Goal: Task Accomplishment & Management: Use online tool/utility

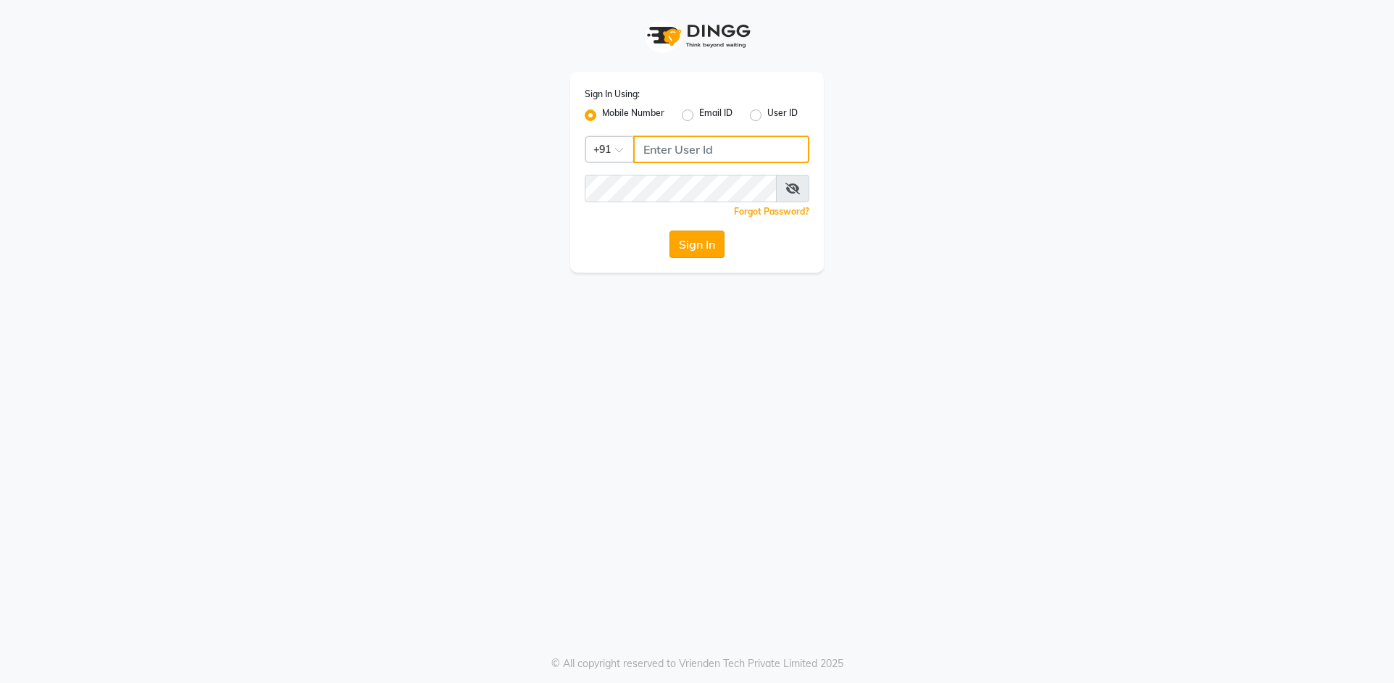
type input "9619697269"
click at [684, 244] on button "Sign In" at bounding box center [696, 244] width 55 height 28
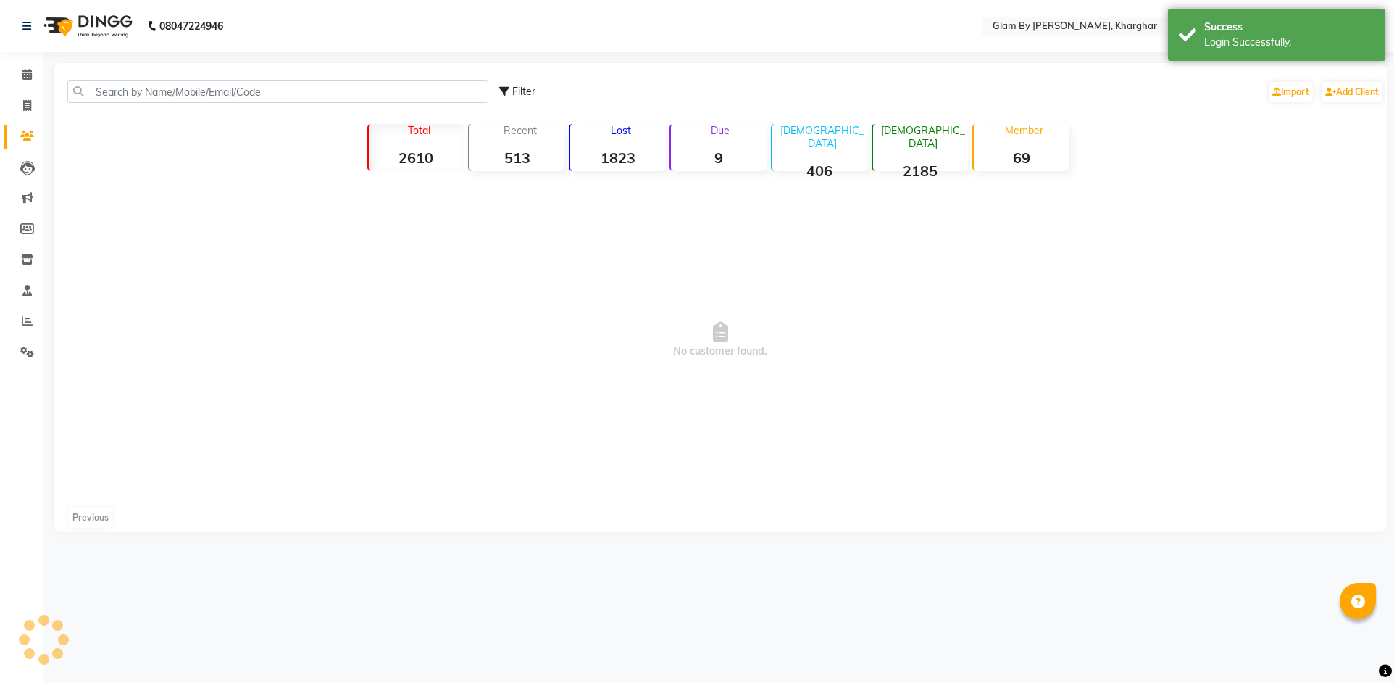
select select "en"
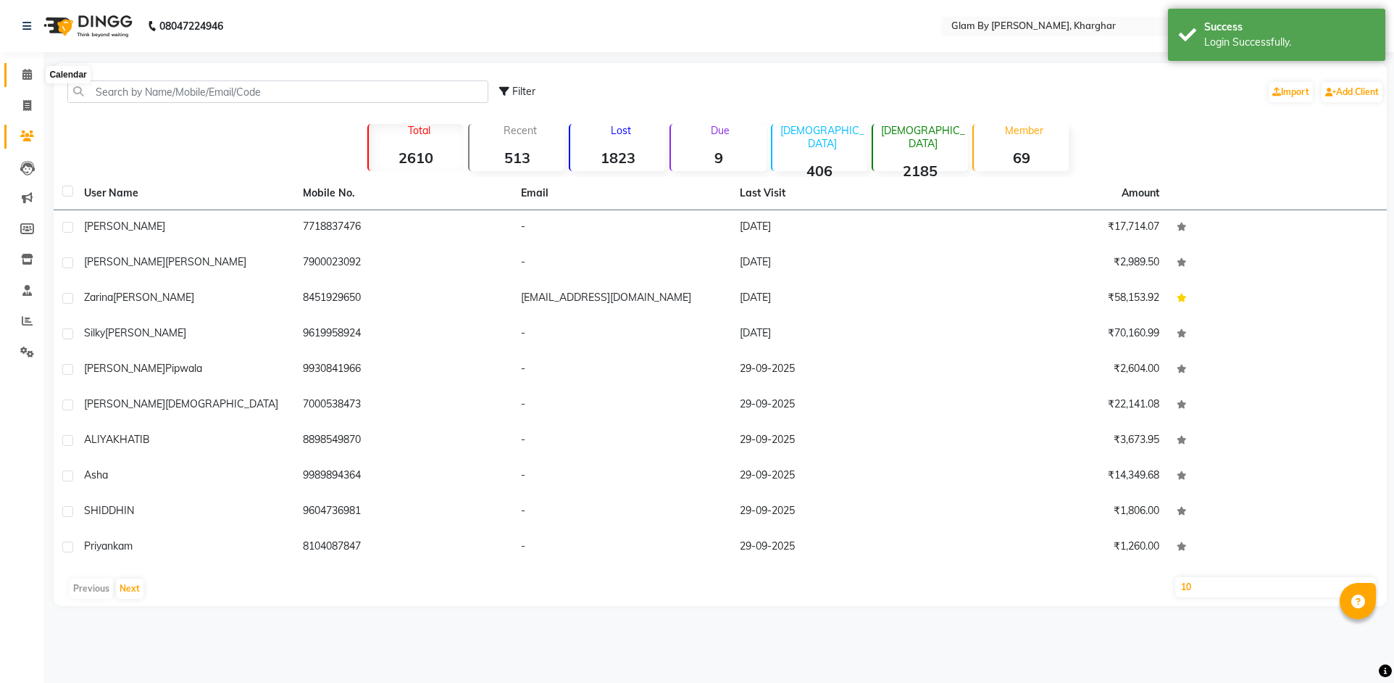
click at [27, 81] on span at bounding box center [26, 75] width 25 height 17
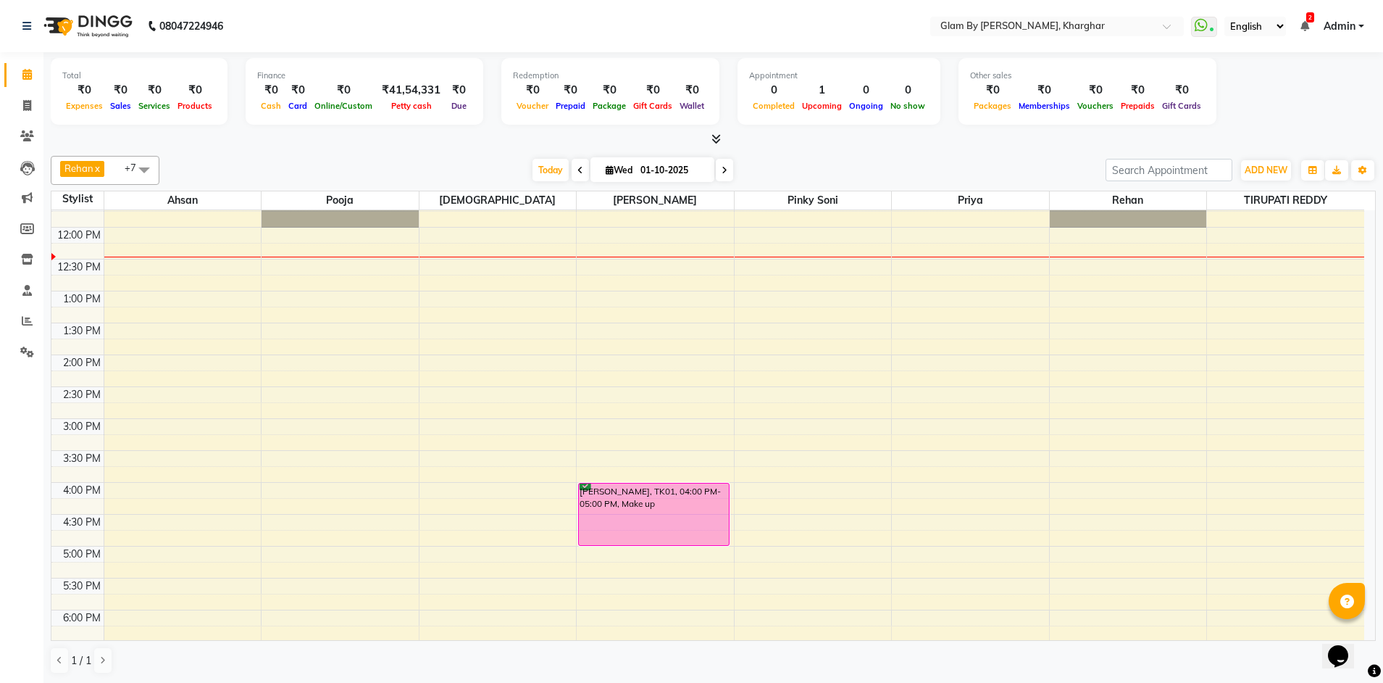
scroll to position [236, 0]
click at [23, 105] on icon at bounding box center [27, 105] width 8 height 11
select select "3992"
select select "service"
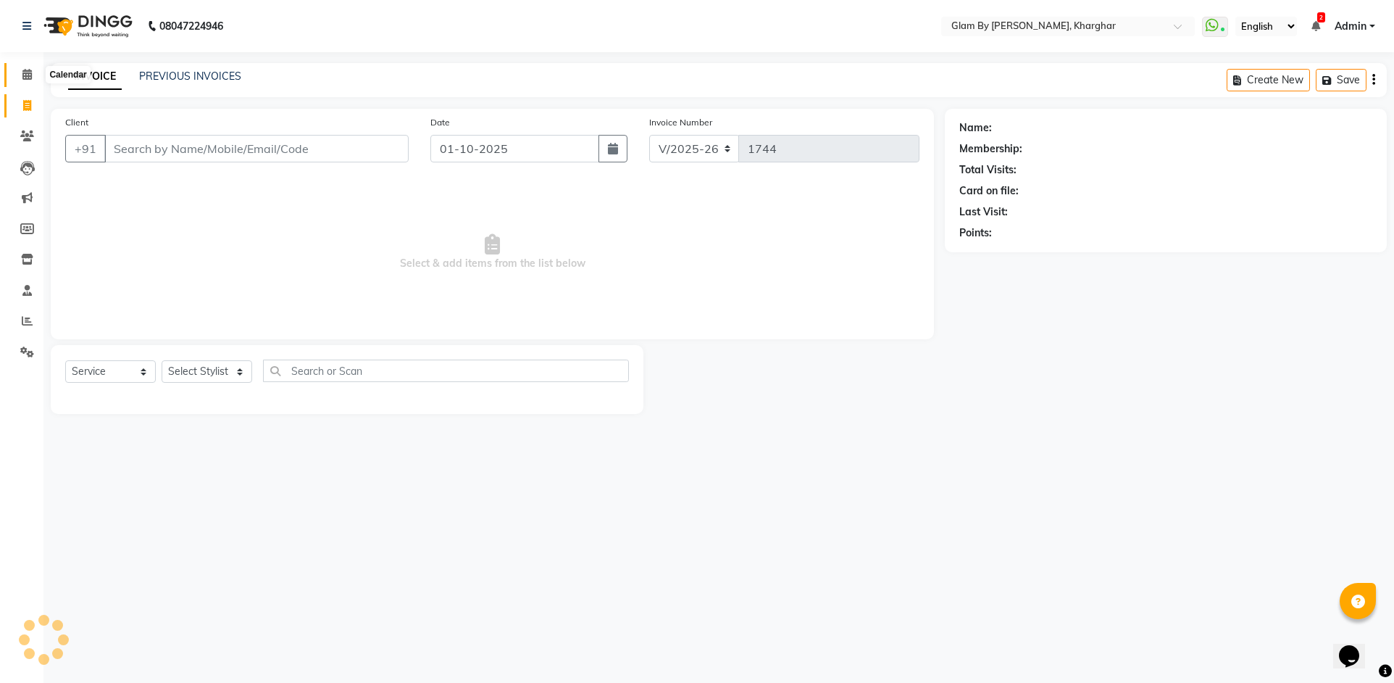
click at [25, 79] on icon at bounding box center [26, 74] width 9 height 11
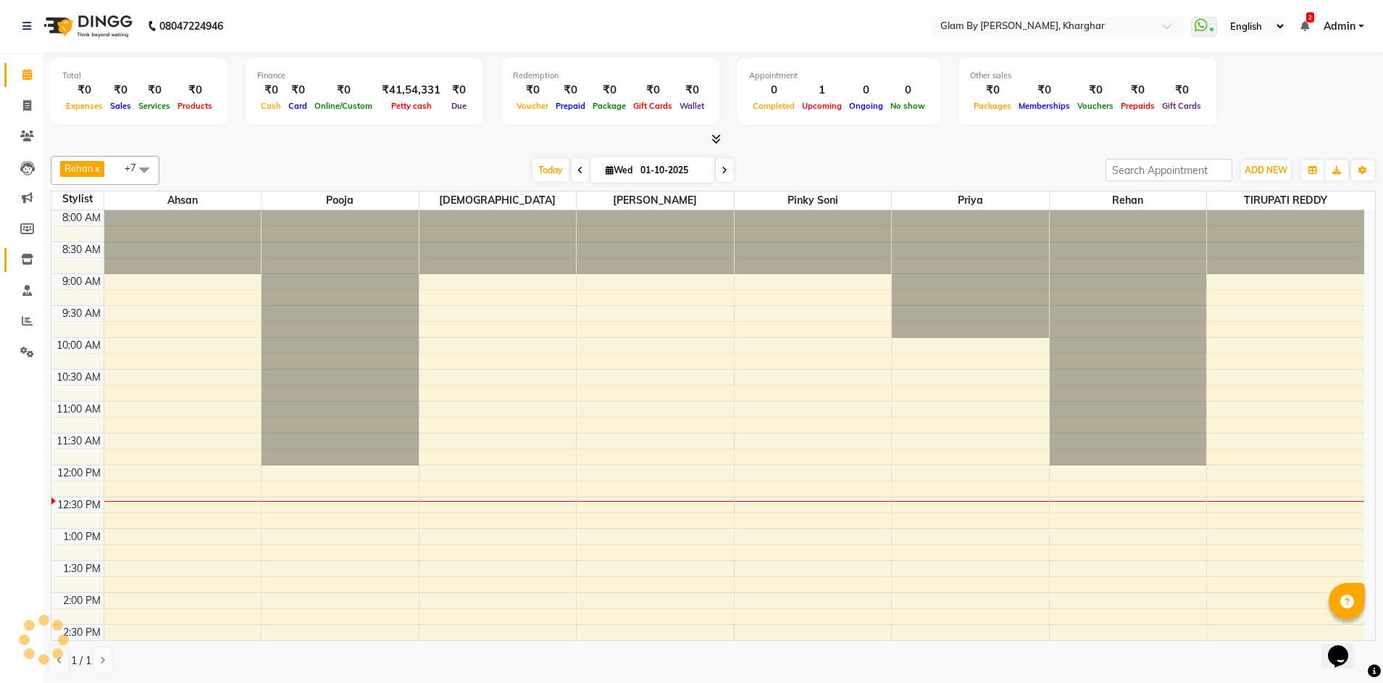
scroll to position [256, 0]
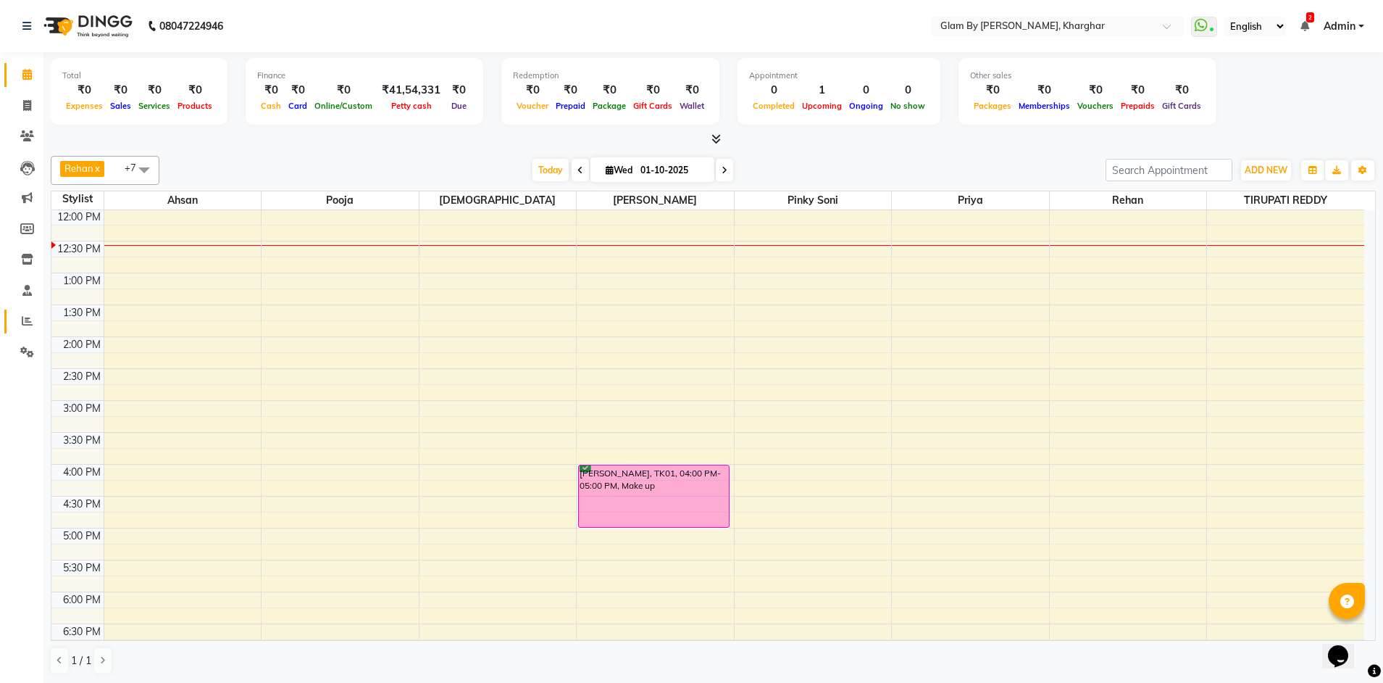
click at [13, 323] on link "Reports" at bounding box center [21, 321] width 35 height 24
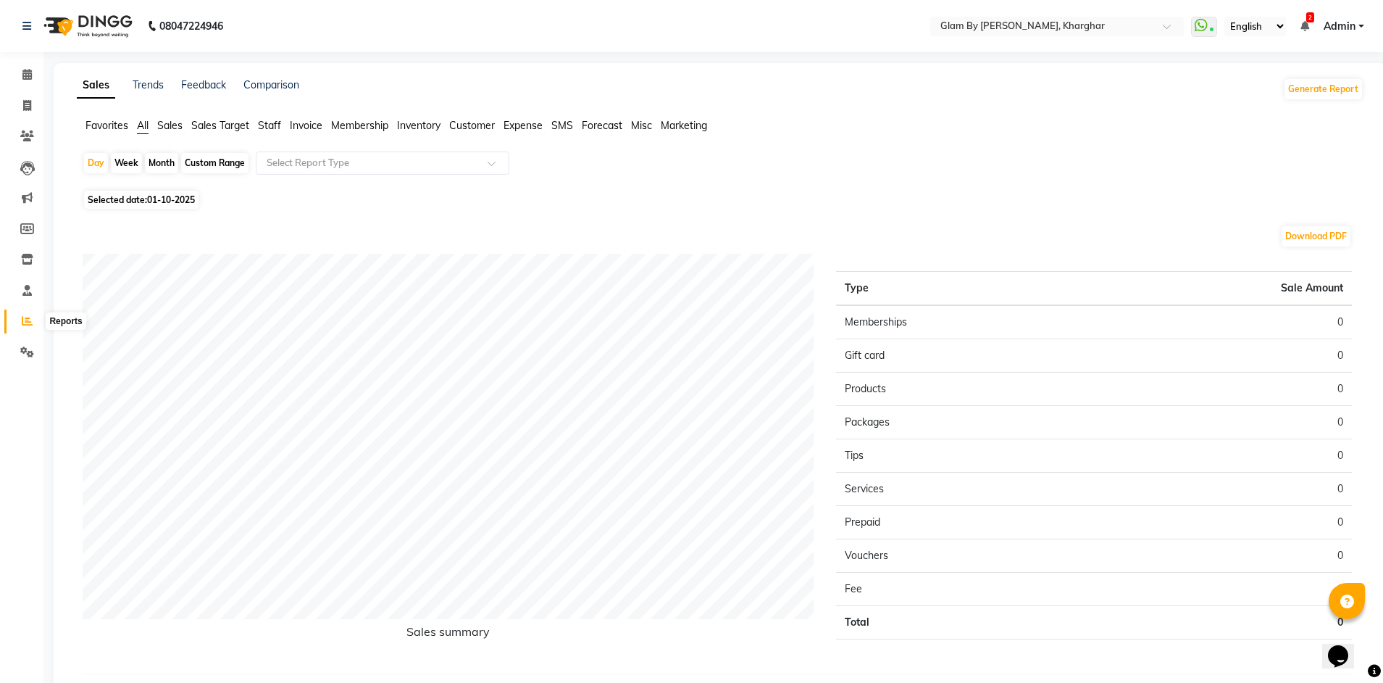
click at [28, 321] on icon at bounding box center [27, 320] width 11 height 11
click at [161, 151] on app-reports "Favorites All Sales Sales Target Staff Invoice Membership Inventory Customer Ex…" at bounding box center [720, 407] width 1304 height 579
click at [159, 167] on div "Month" at bounding box center [161, 163] width 33 height 20
select select "10"
select select "2025"
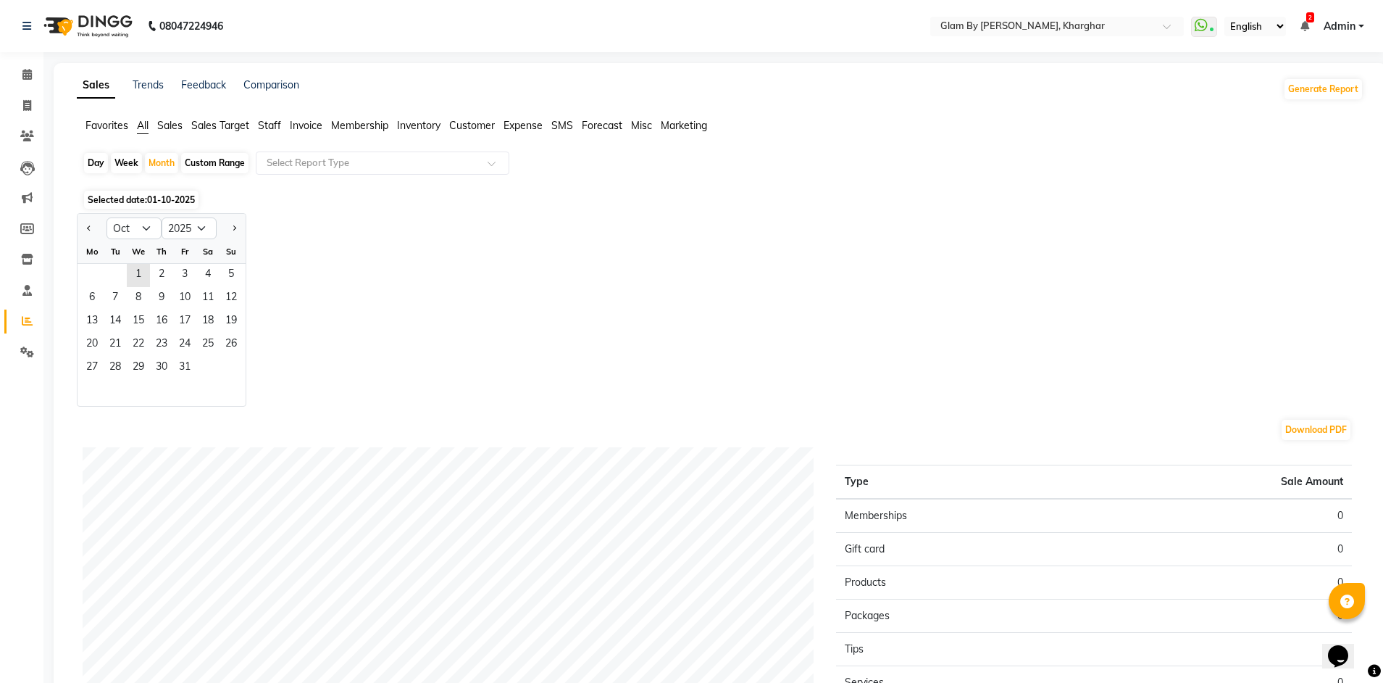
click at [83, 228] on div at bounding box center [92, 228] width 29 height 23
click at [93, 230] on button "Previous month" at bounding box center [89, 228] width 12 height 23
select select "9"
click at [104, 275] on span "2" at bounding box center [115, 275] width 23 height 23
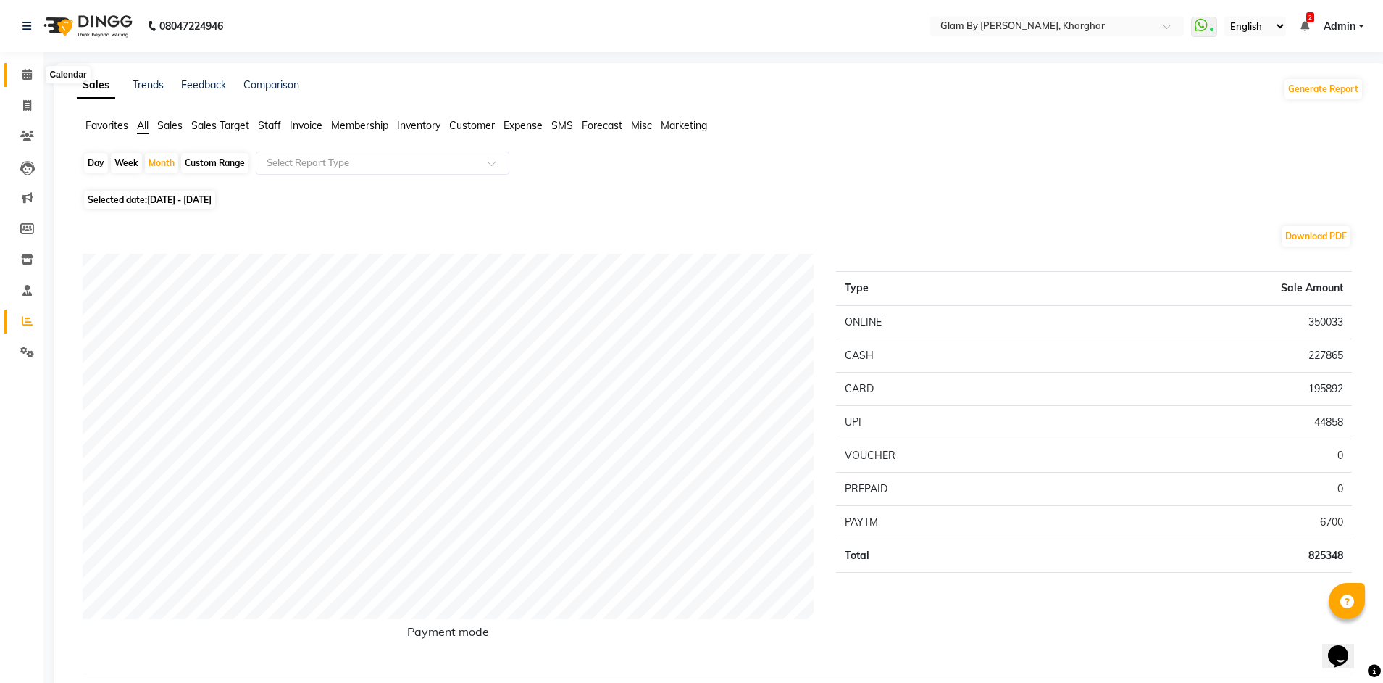
click at [30, 79] on icon at bounding box center [26, 74] width 9 height 11
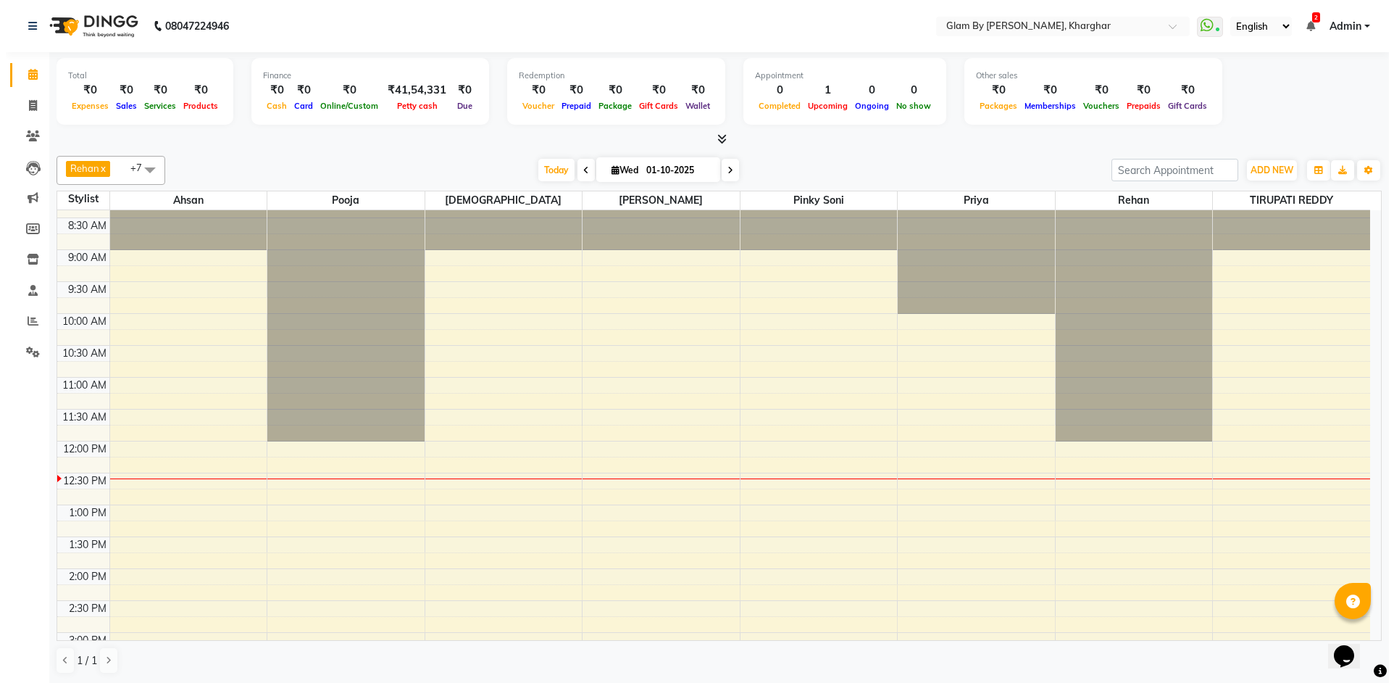
scroll to position [19, 0]
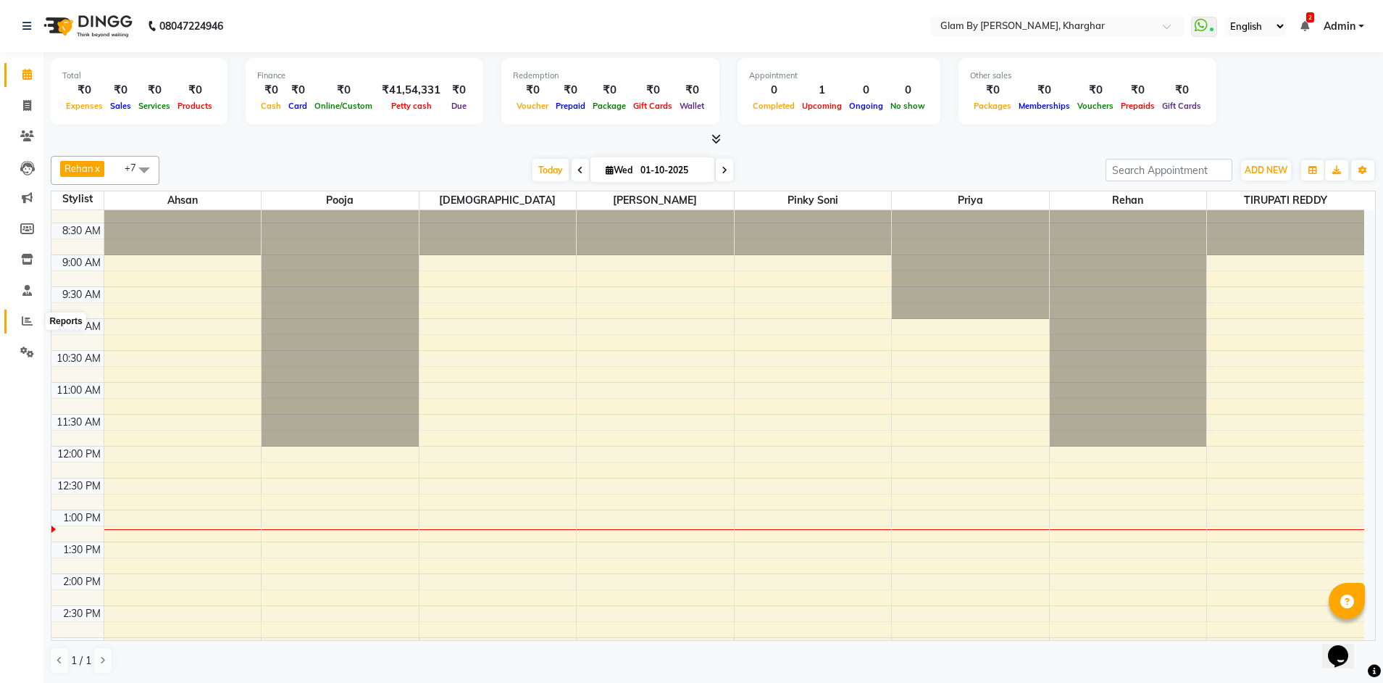
click at [22, 325] on icon at bounding box center [27, 320] width 11 height 11
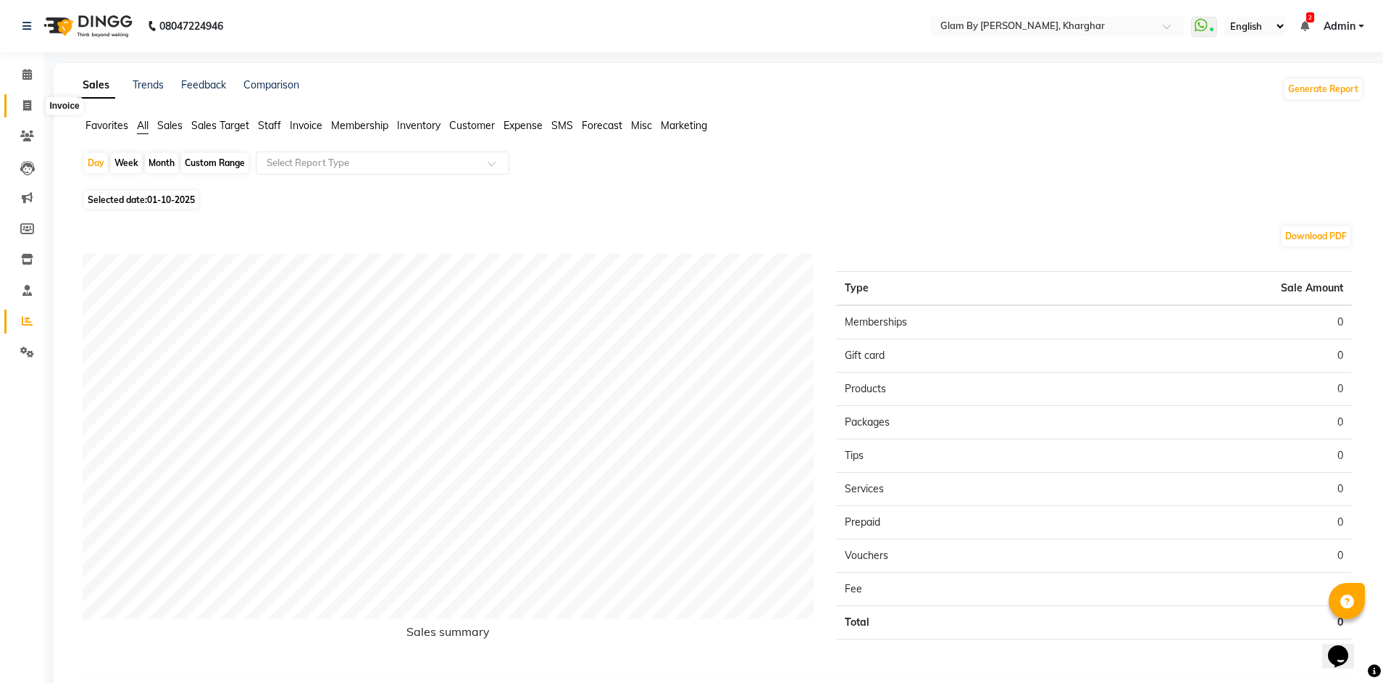
click at [26, 104] on icon at bounding box center [27, 105] width 8 height 11
select select "3992"
select select "service"
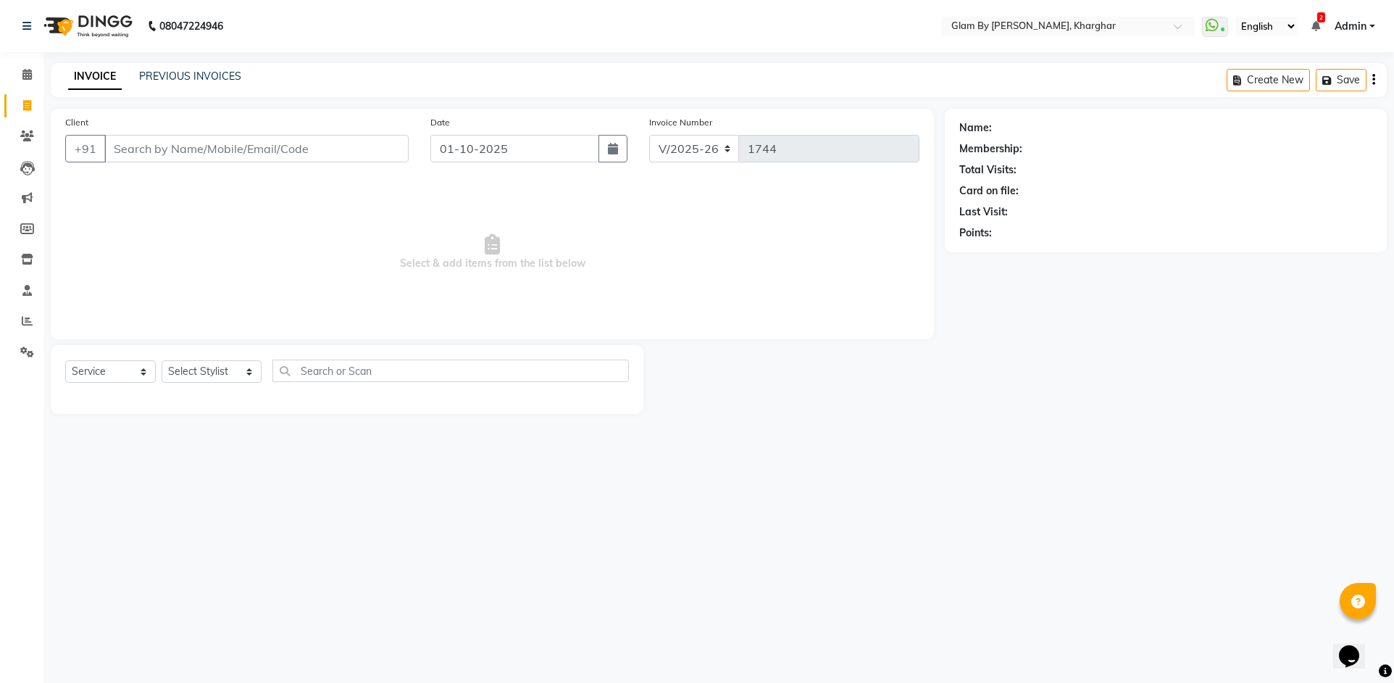
type input "9"
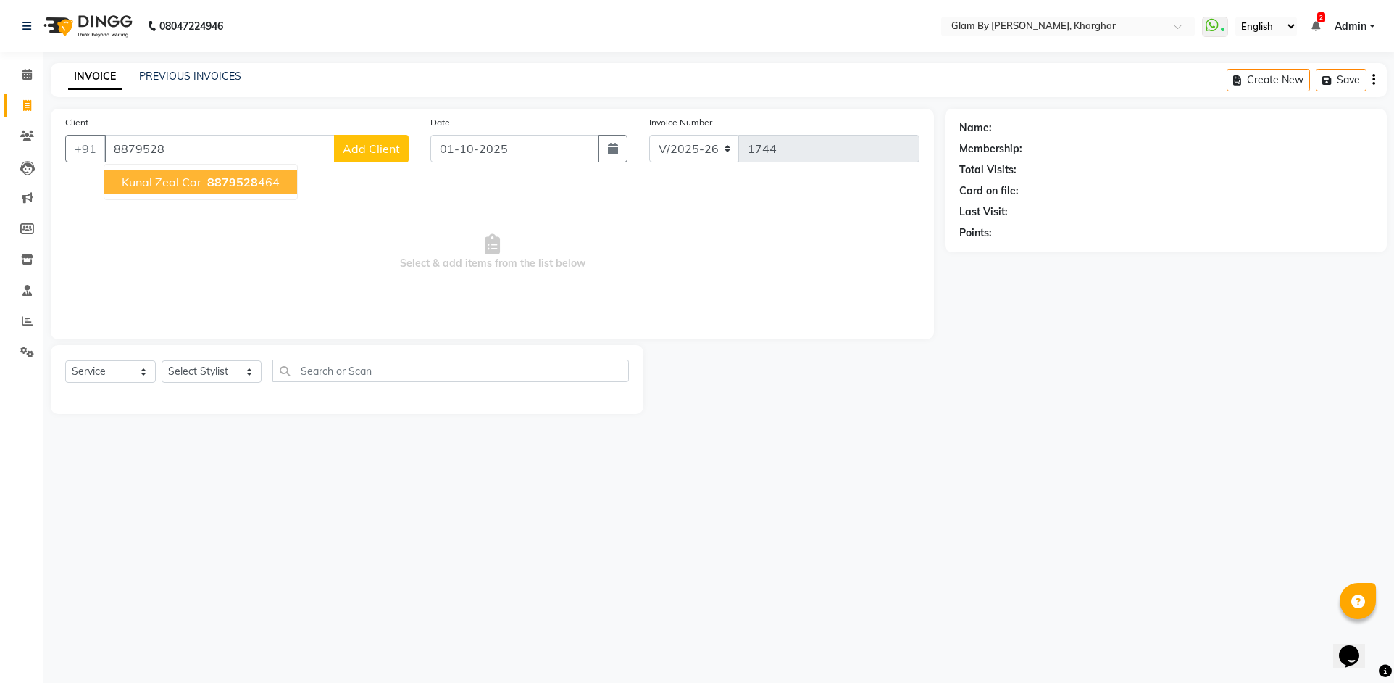
click at [224, 182] on span "8879528" at bounding box center [232, 182] width 51 height 14
type input "8879528464"
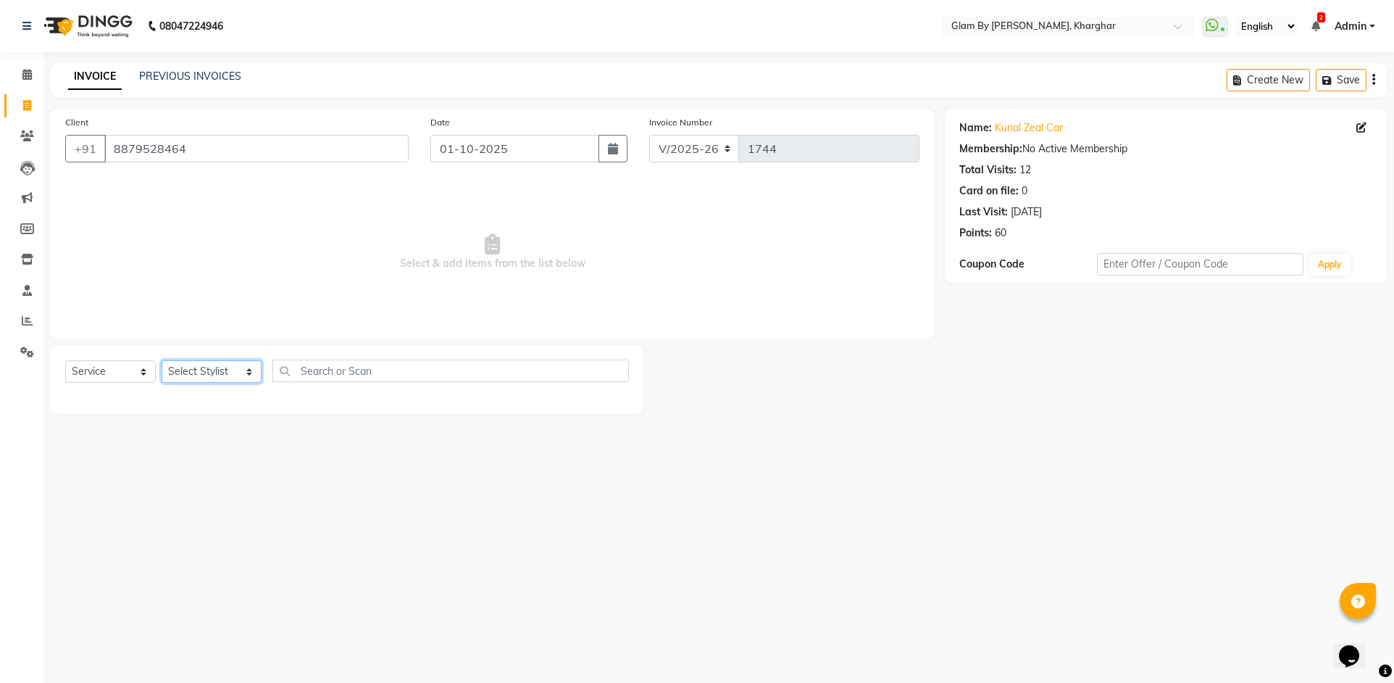
click at [198, 373] on select "Select Stylist [PERSON_NAME] Avi [PERSON_NAME] [PERSON_NAME] (maneger) MARUL [P…" at bounding box center [212, 371] width 100 height 22
select select "52399"
click at [162, 360] on select "Select Stylist [PERSON_NAME] Avi [PERSON_NAME] [PERSON_NAME] (maneger) MARUL [P…" at bounding box center [212, 371] width 100 height 22
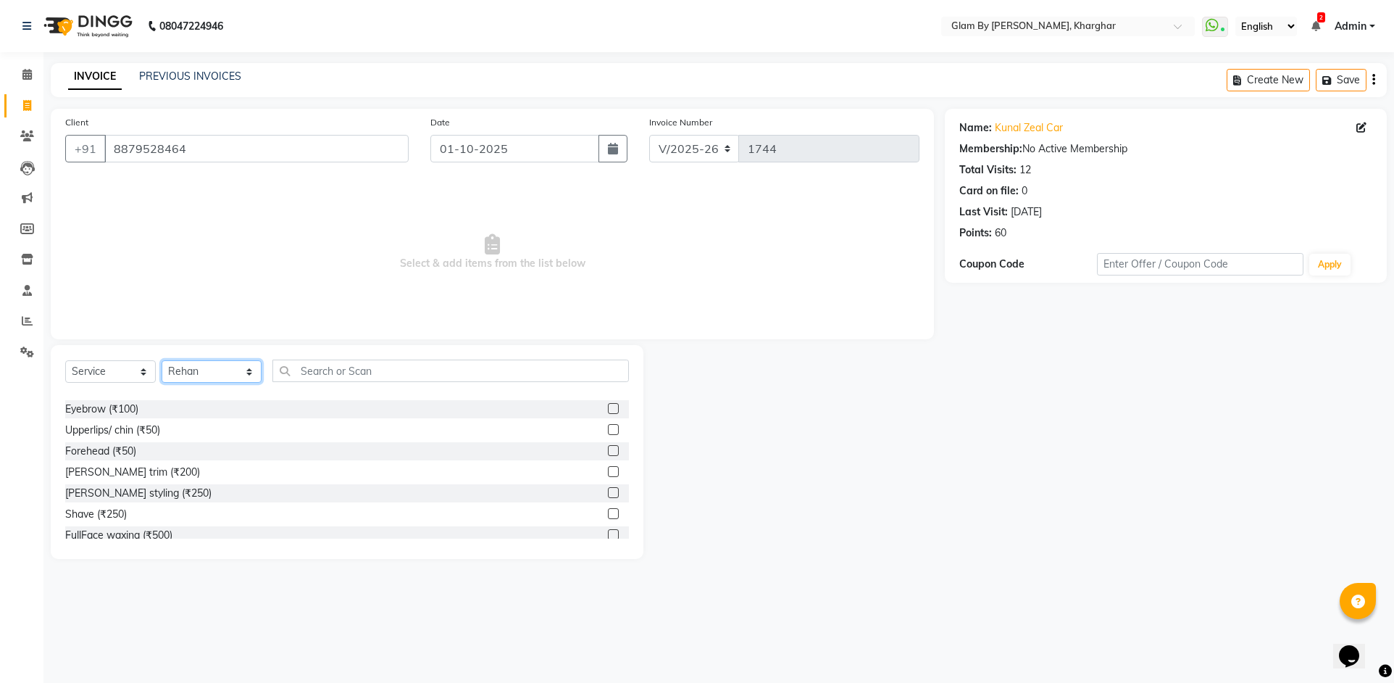
scroll to position [145, 0]
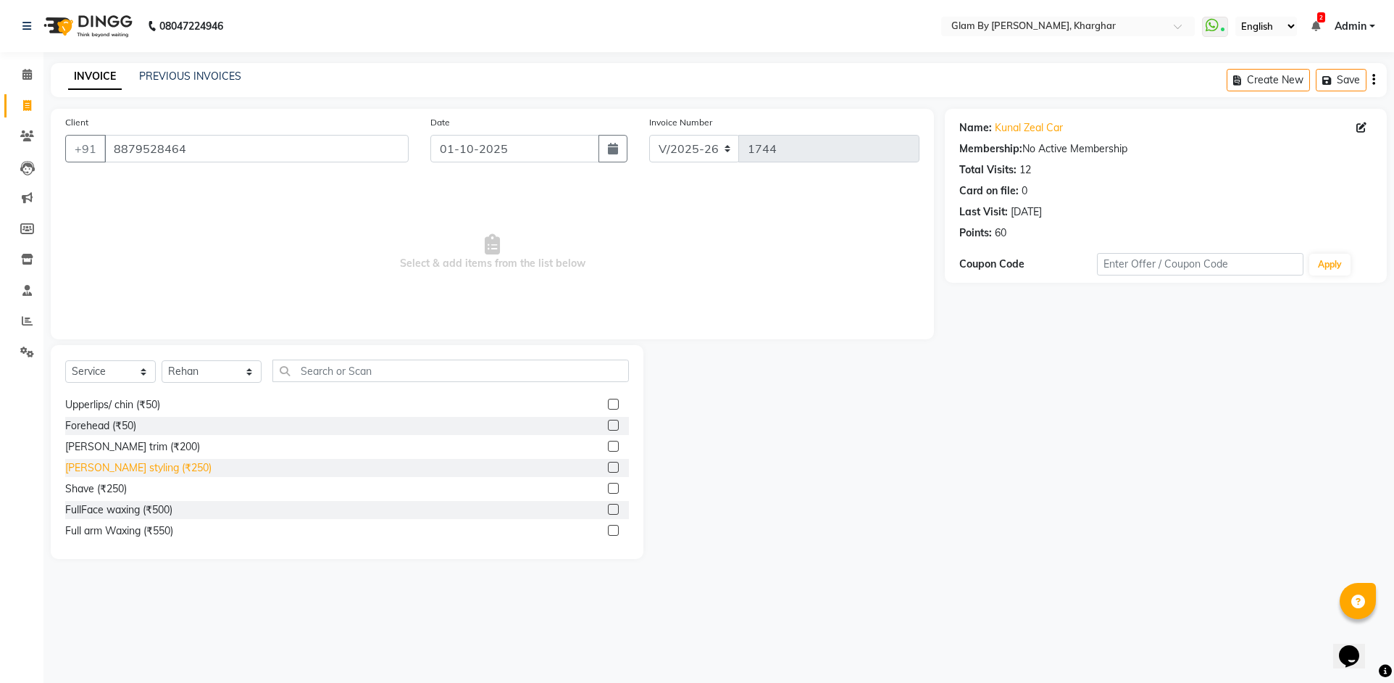
click at [148, 468] on div "[PERSON_NAME] styling (₹250)" at bounding box center [138, 467] width 146 height 15
checkbox input "false"
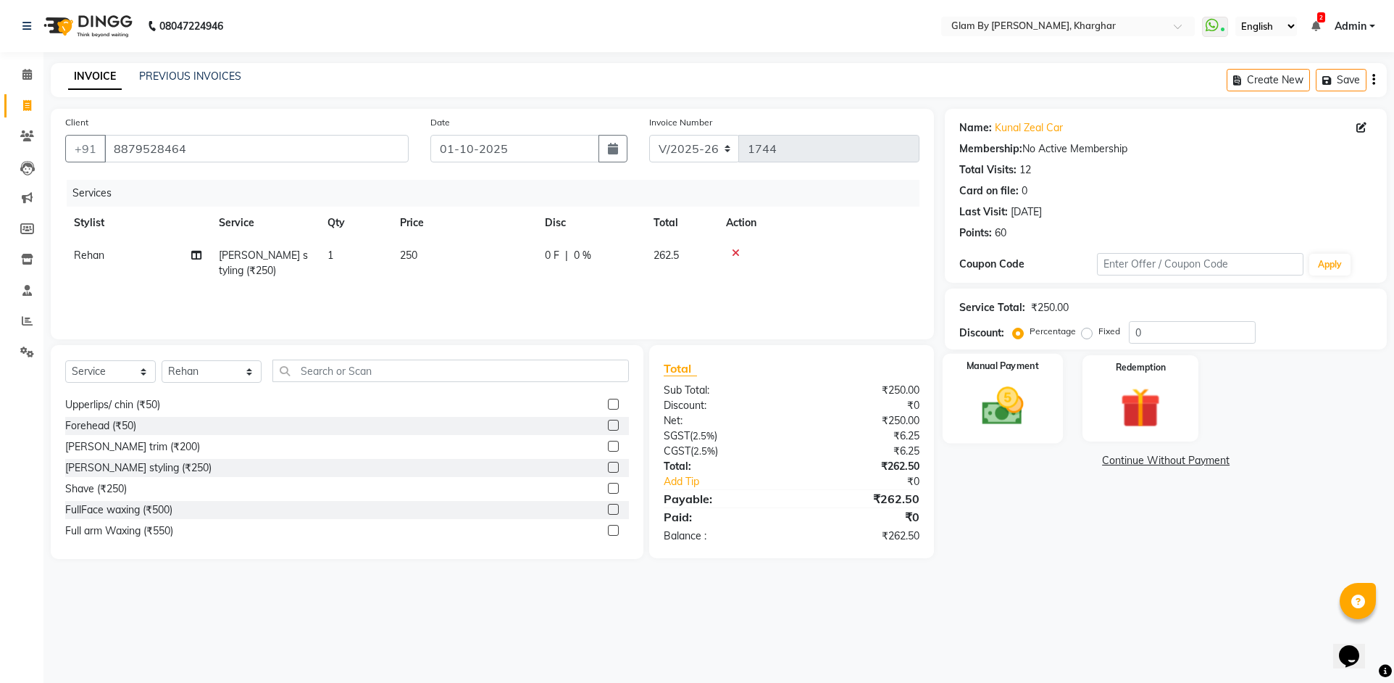
click at [995, 407] on img at bounding box center [1003, 406] width 68 height 48
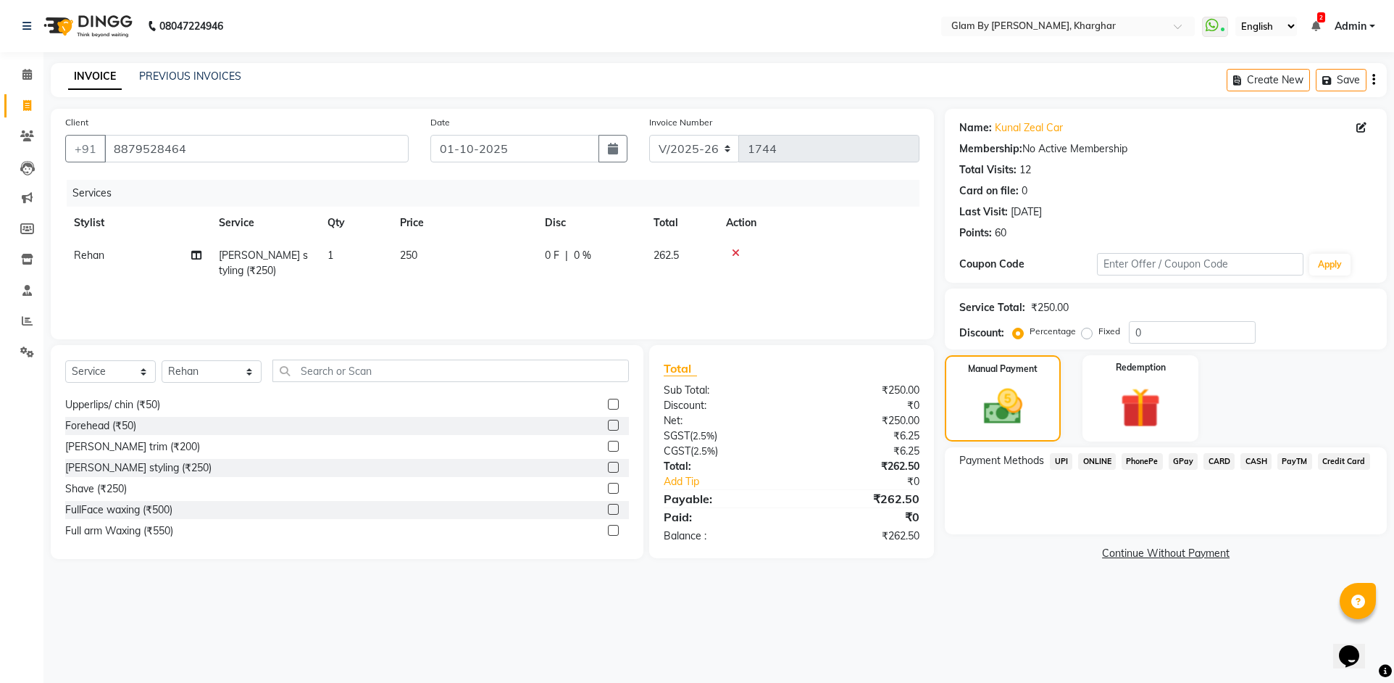
click at [1090, 465] on span "ONLINE" at bounding box center [1097, 461] width 38 height 17
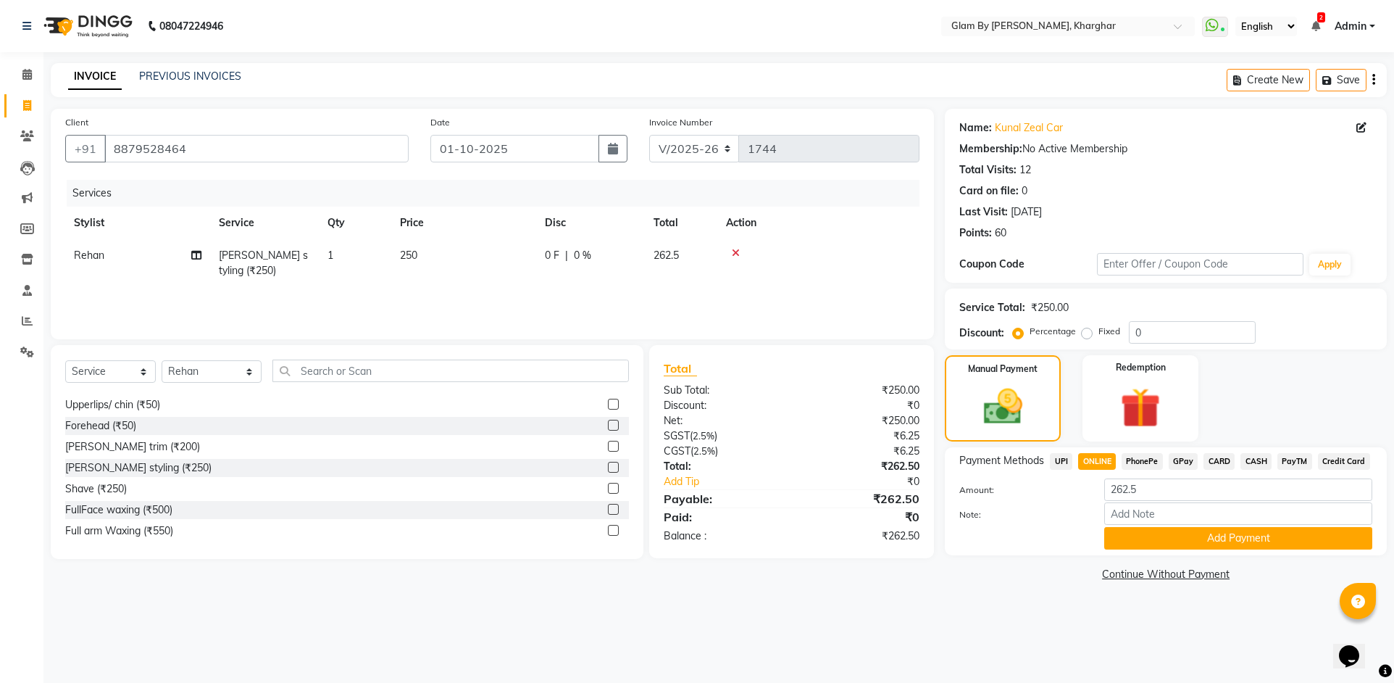
click at [1122, 572] on link "Continue Without Payment" at bounding box center [1166, 574] width 436 height 15
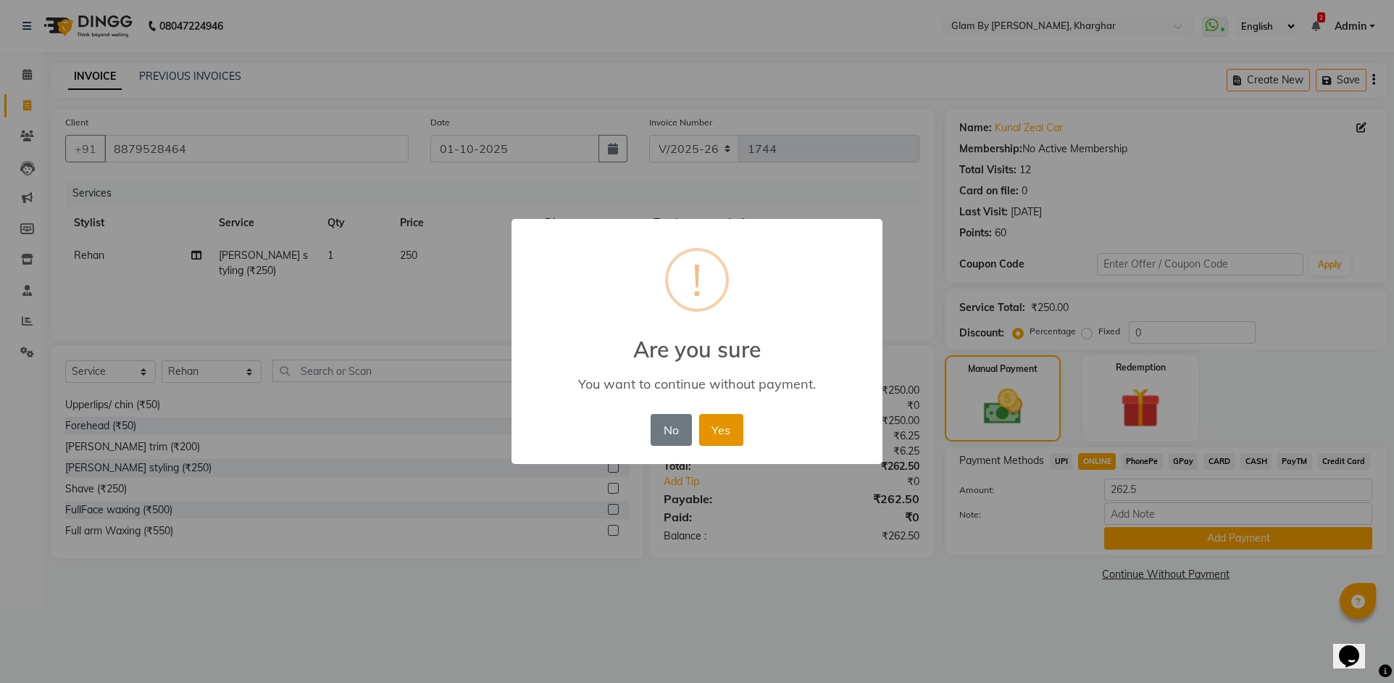
click at [712, 433] on button "Yes" at bounding box center [721, 430] width 44 height 32
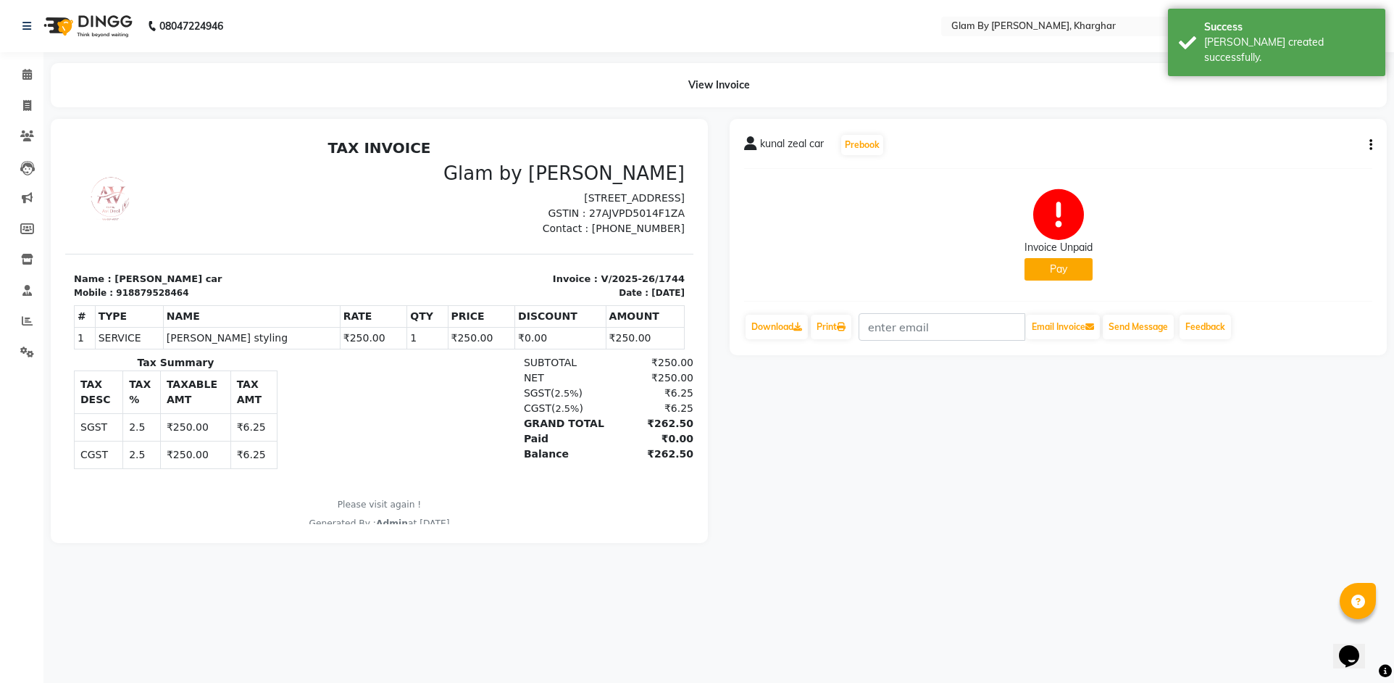
click at [1064, 267] on button "Pay" at bounding box center [1058, 269] width 68 height 22
select select "1"
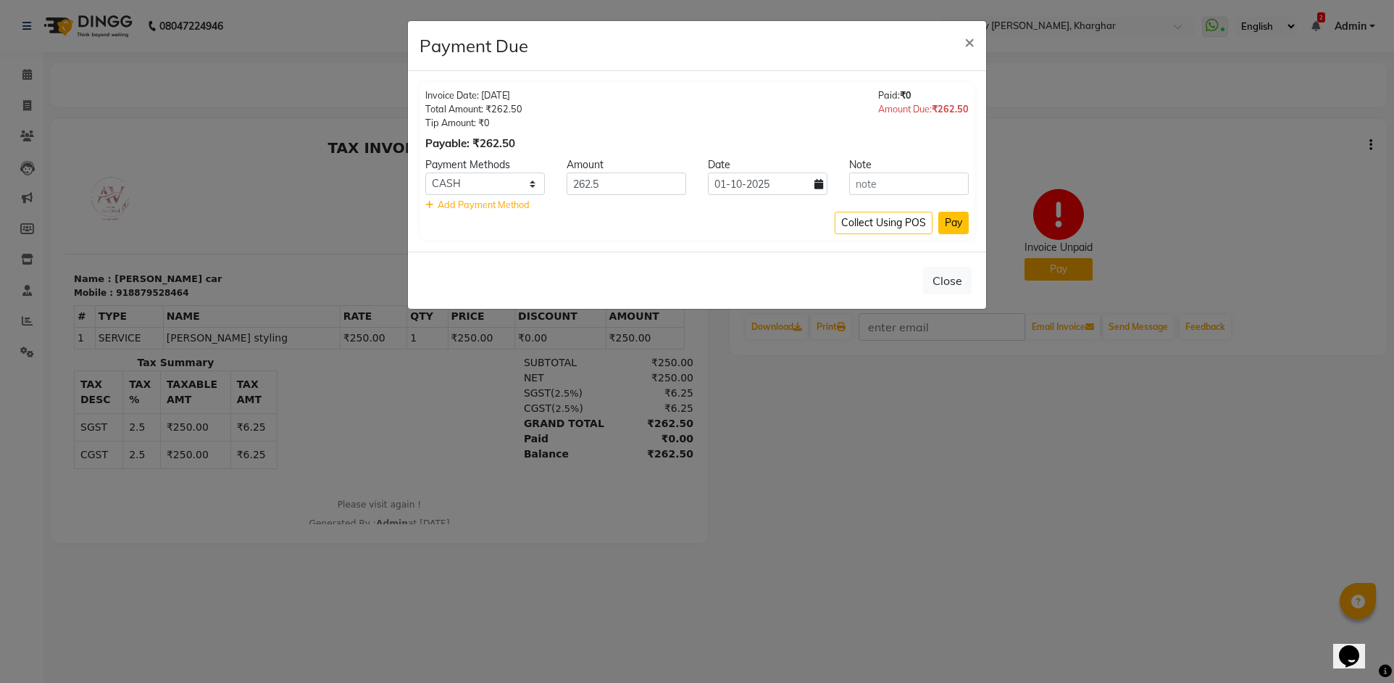
click at [950, 221] on button "Pay" at bounding box center [953, 223] width 30 height 22
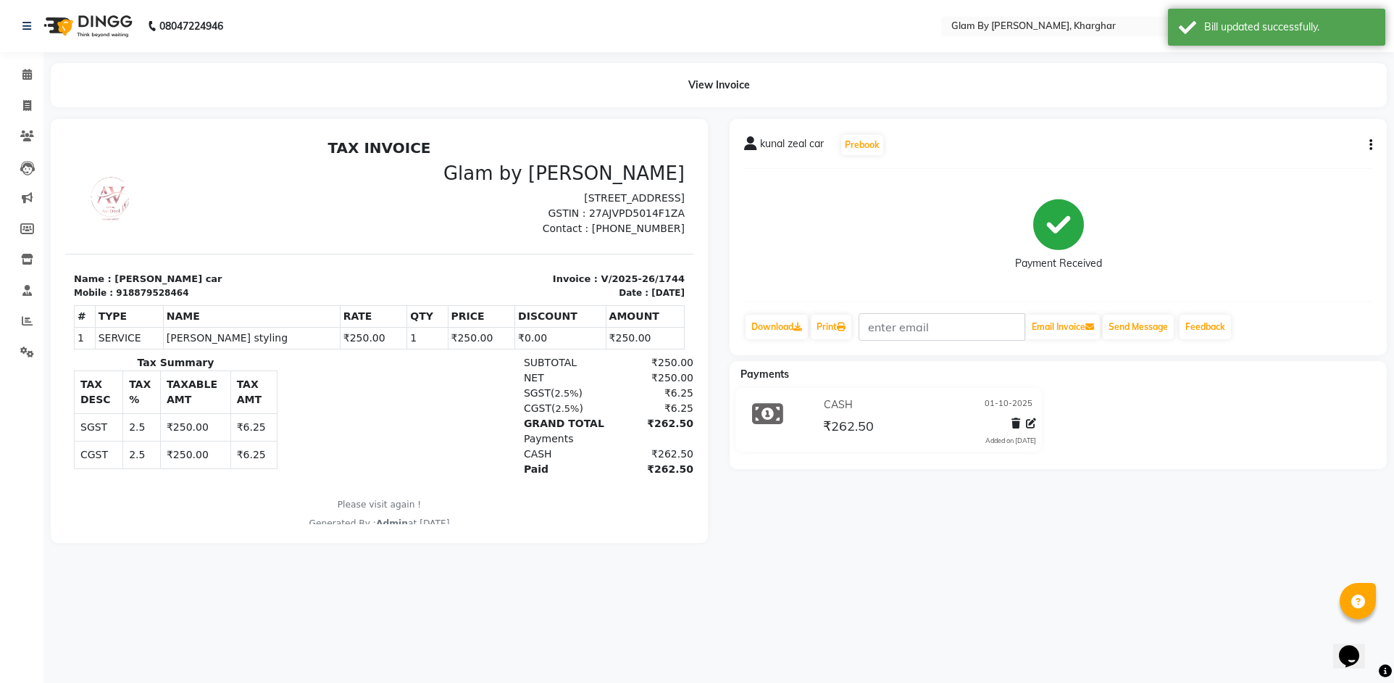
select select "3992"
select select "service"
